Goal: Navigation & Orientation: Find specific page/section

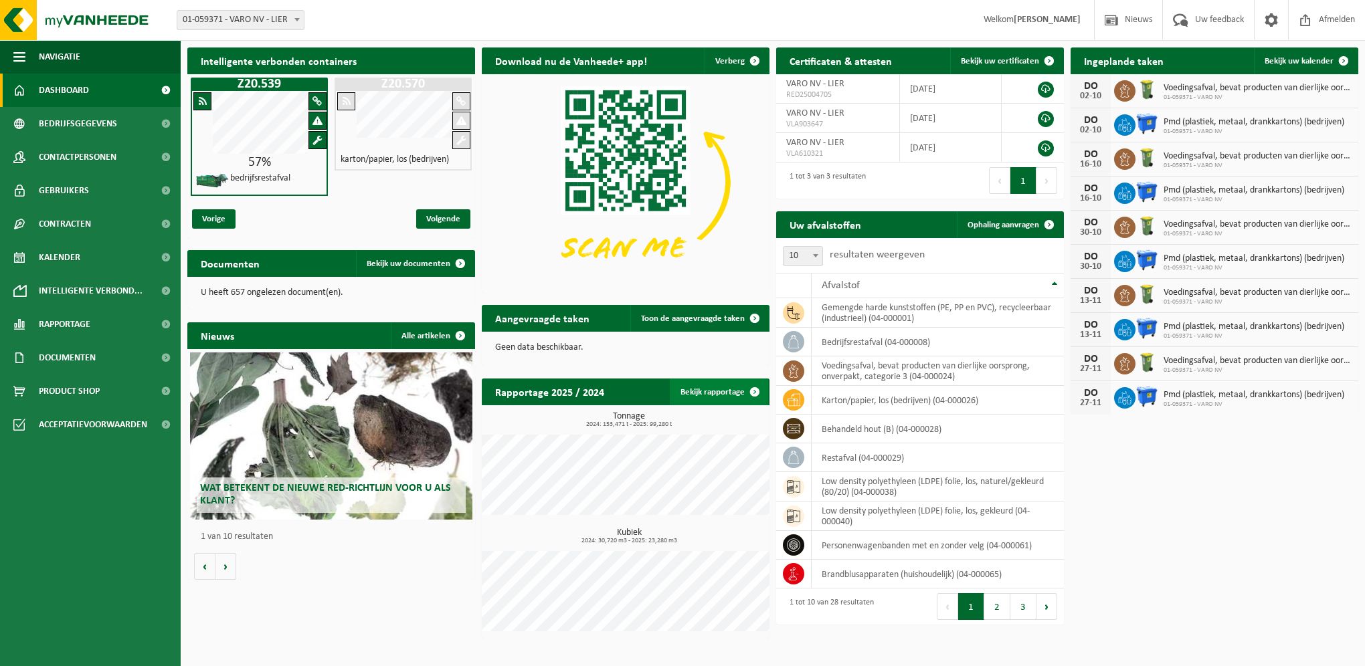
click at [741, 395] on span at bounding box center [754, 392] width 27 height 27
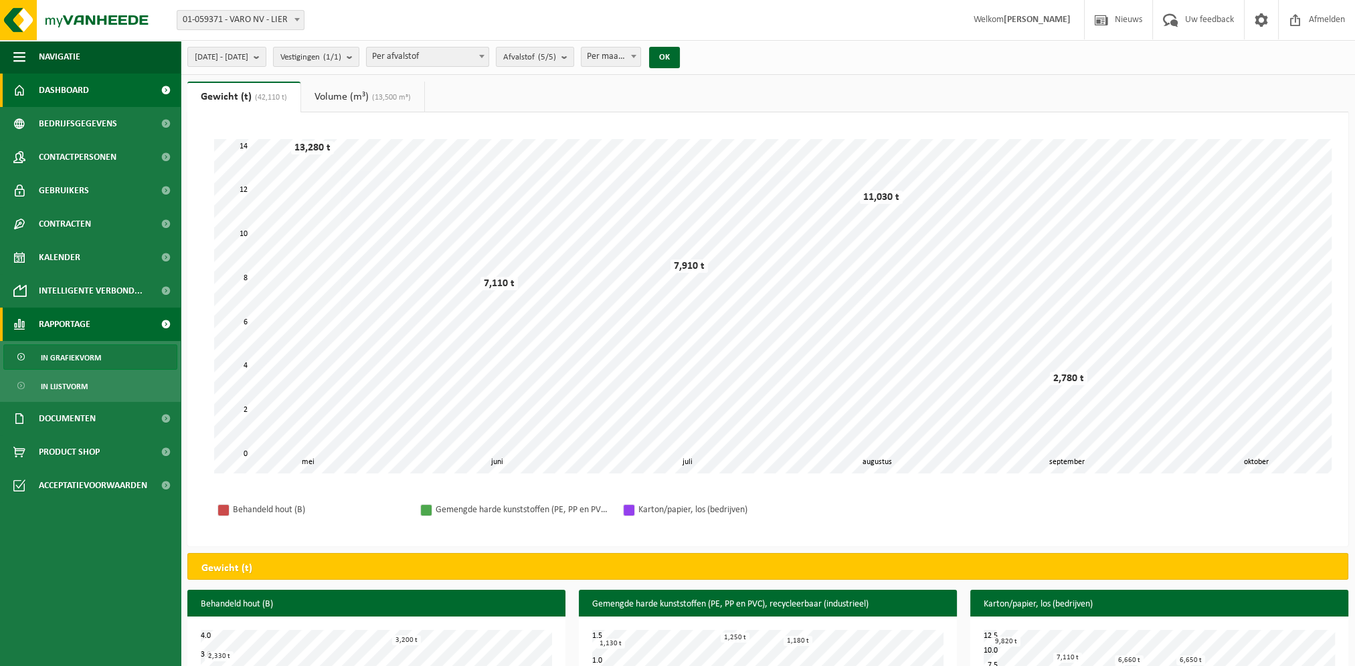
click at [104, 83] on link "Dashboard" at bounding box center [90, 90] width 181 height 33
